Goal: Task Accomplishment & Management: Use online tool/utility

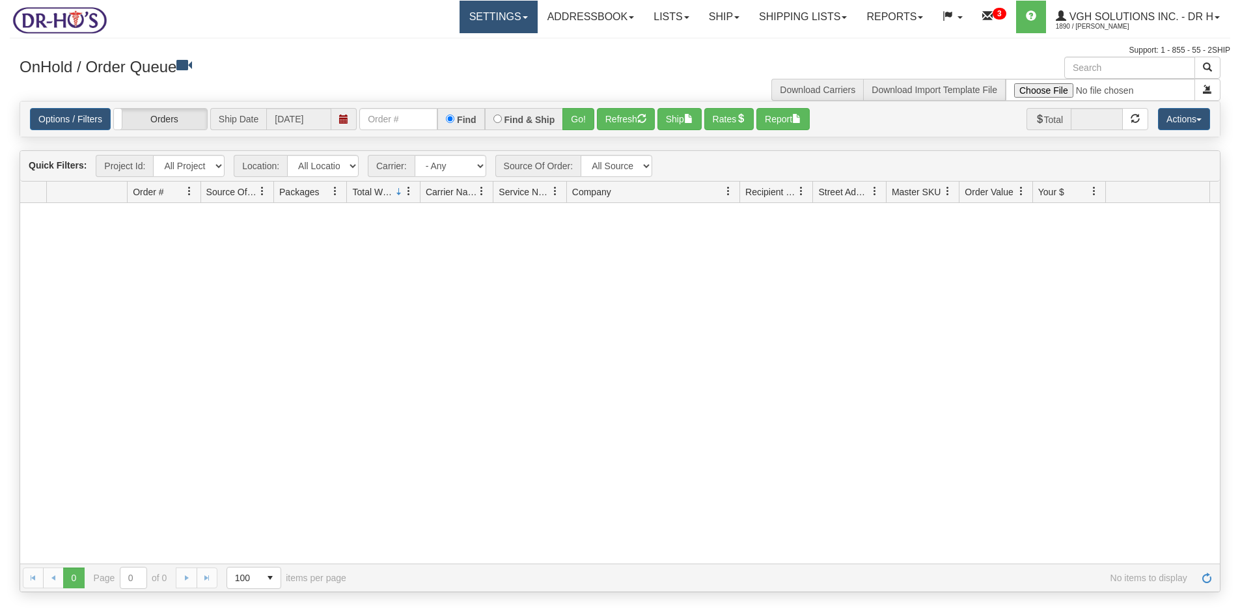
drag, startPoint x: 0, startPoint y: 0, endPoint x: 480, endPoint y: 22, distance: 480.3
click at [480, 22] on link "Settings" at bounding box center [499, 17] width 78 height 33
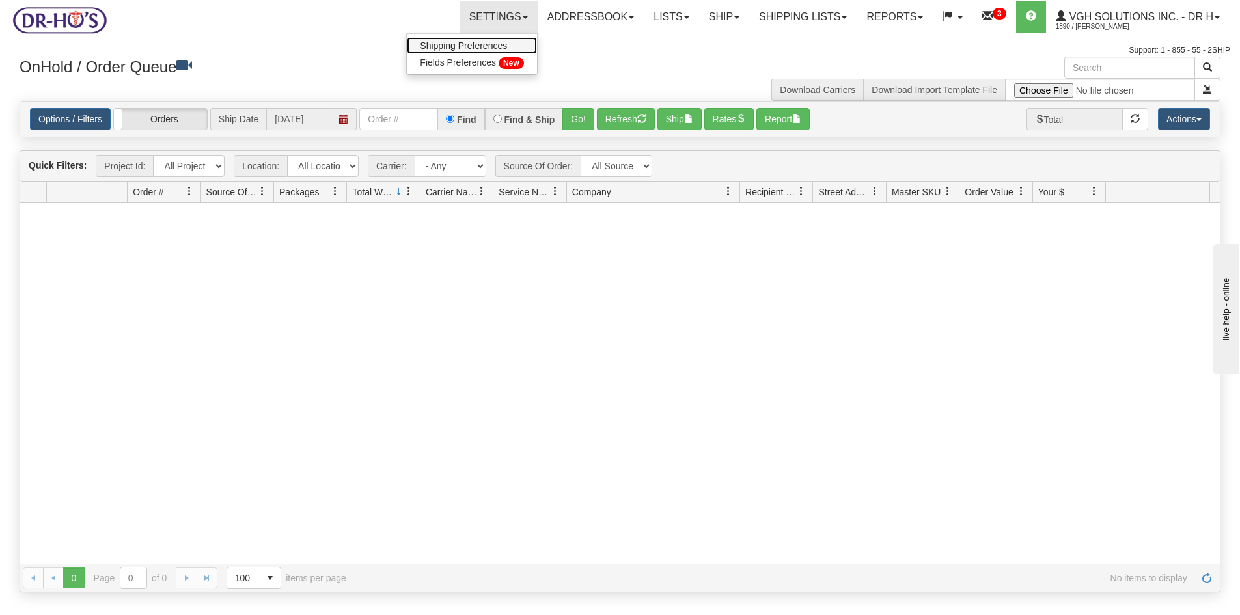
click at [456, 44] on span "Shipping Preferences" at bounding box center [463, 45] width 87 height 10
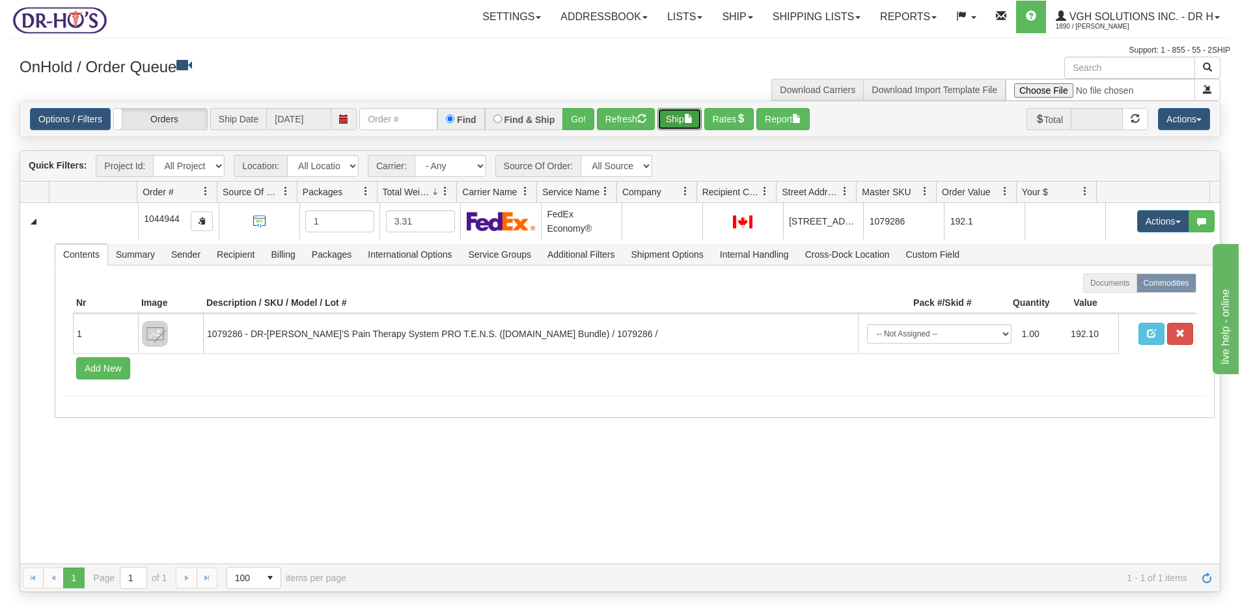
click at [676, 121] on button "Ship" at bounding box center [680, 119] width 44 height 22
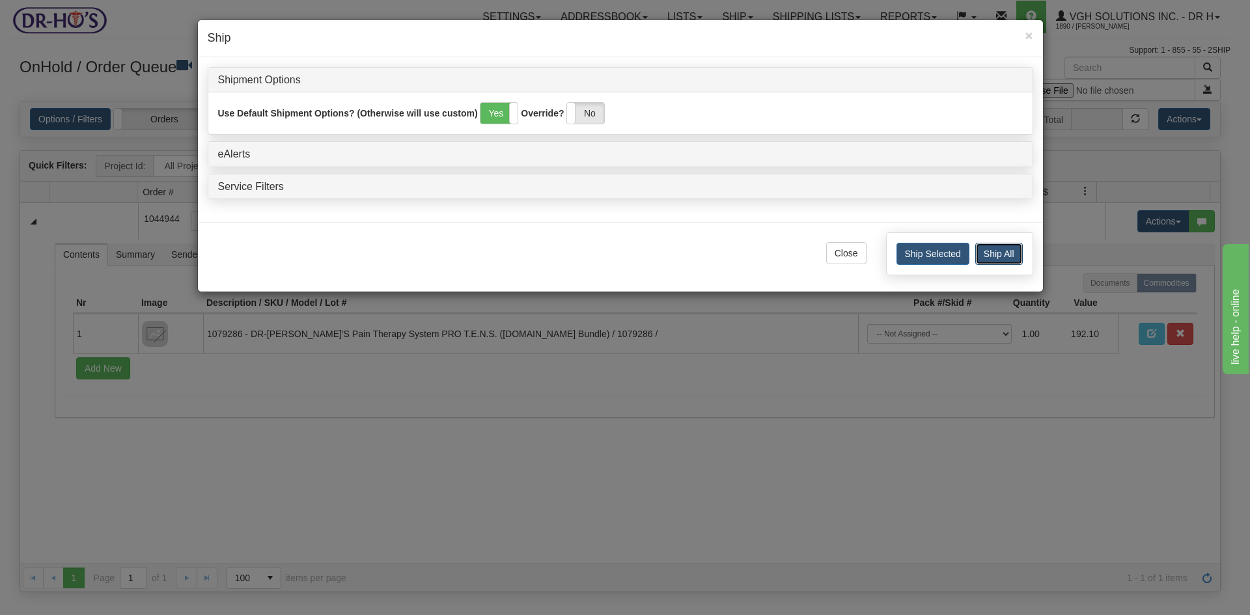
click at [999, 249] on button "Ship All" at bounding box center [999, 254] width 48 height 22
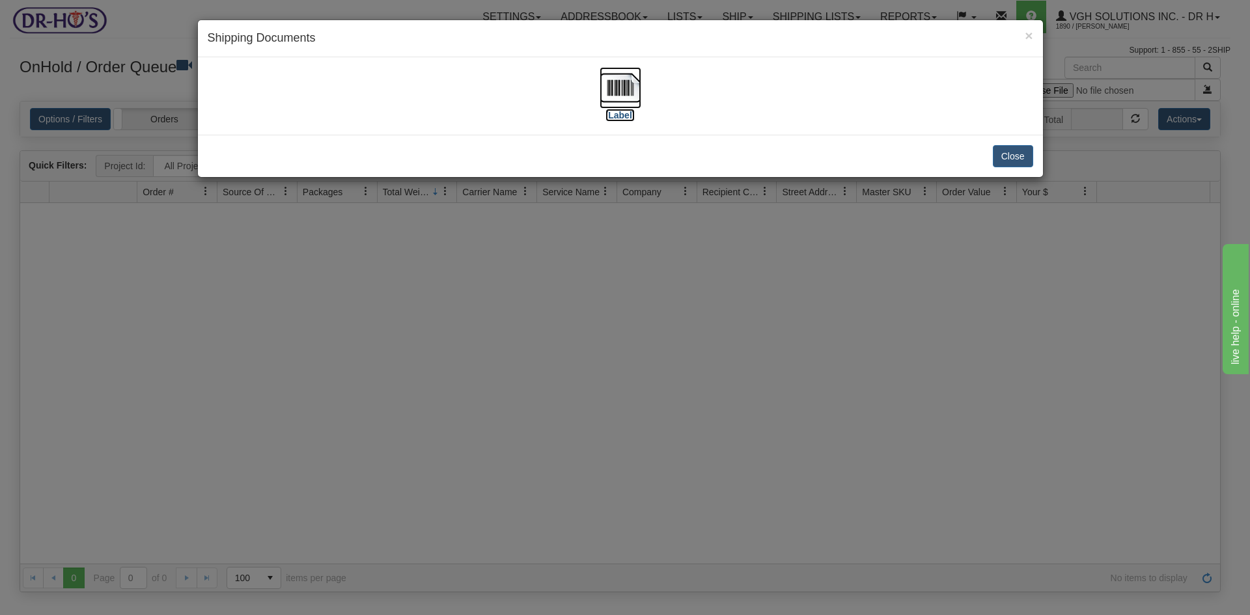
click at [615, 98] on img at bounding box center [621, 88] width 42 height 42
click at [1007, 155] on button "Close" at bounding box center [1013, 156] width 40 height 22
